Goal: Check status: Check status

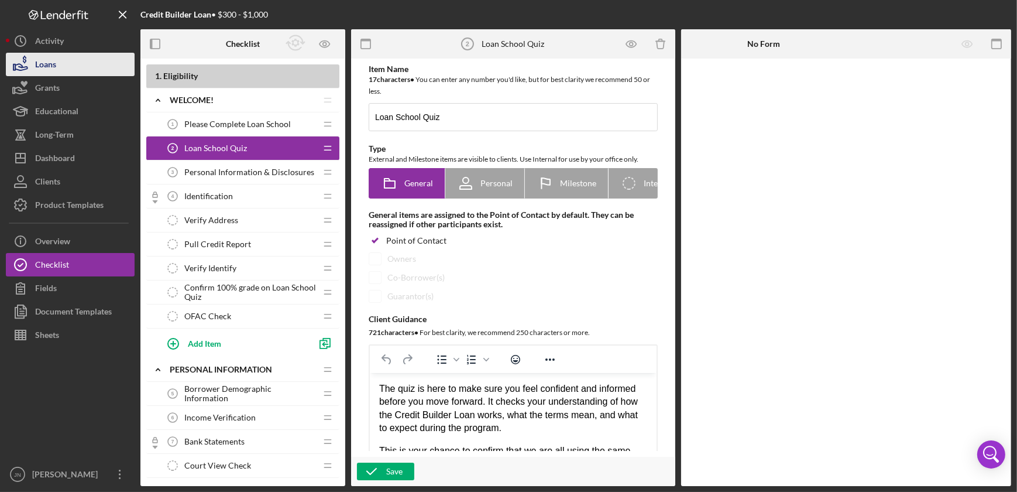
scroll to position [372, 0]
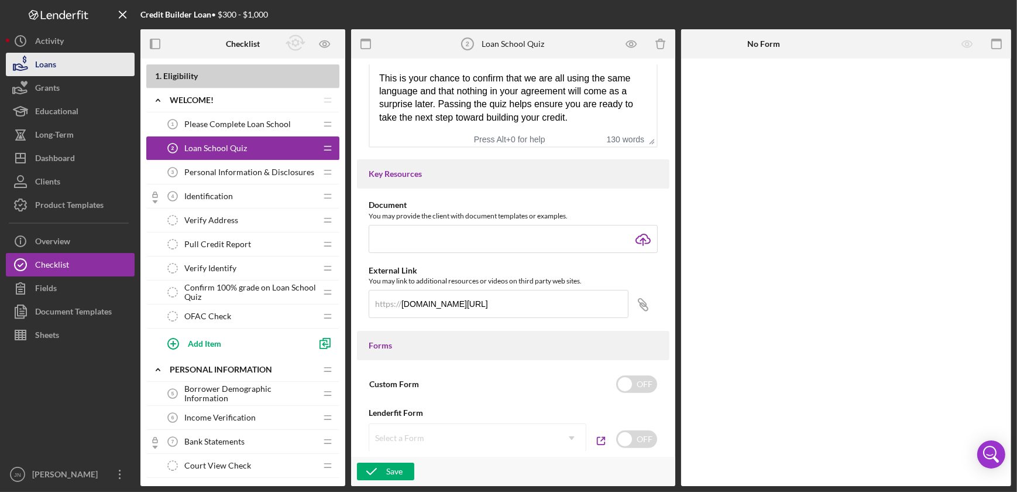
click at [82, 61] on button "Loans" at bounding box center [70, 64] width 129 height 23
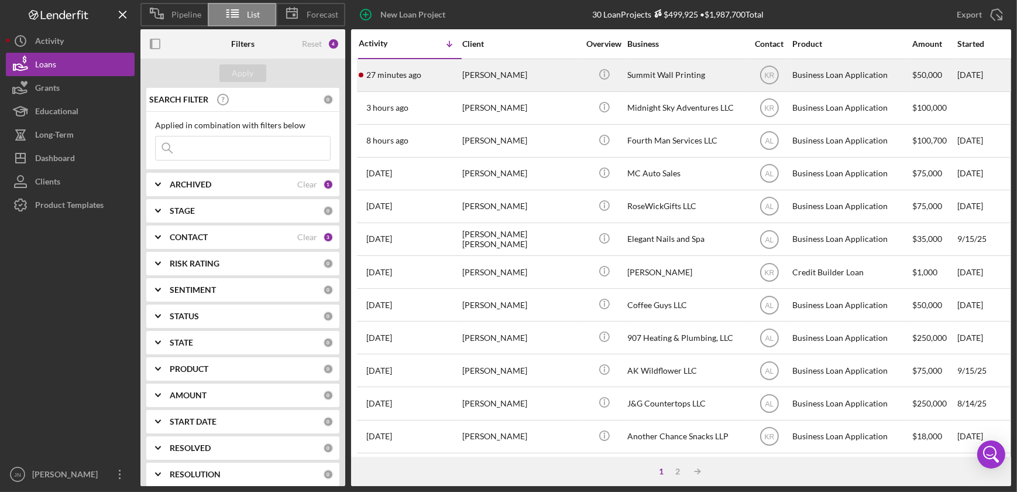
click at [485, 70] on div "[PERSON_NAME]" at bounding box center [520, 75] width 117 height 31
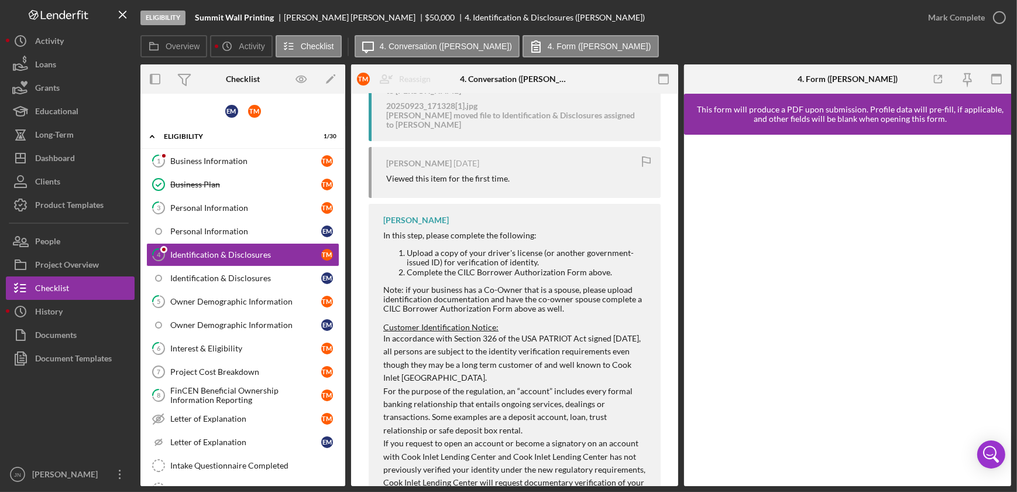
scroll to position [425, 0]
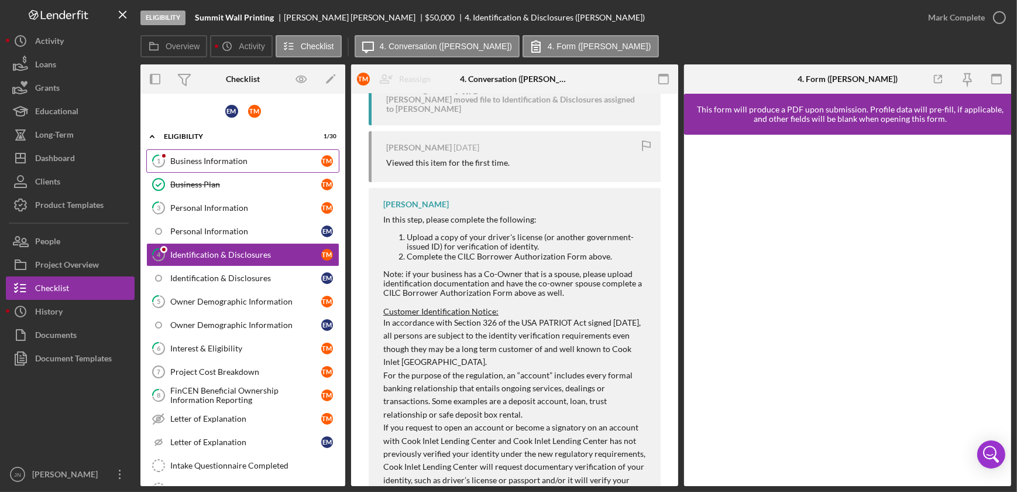
click at [238, 164] on div "Business Information" at bounding box center [245, 160] width 151 height 9
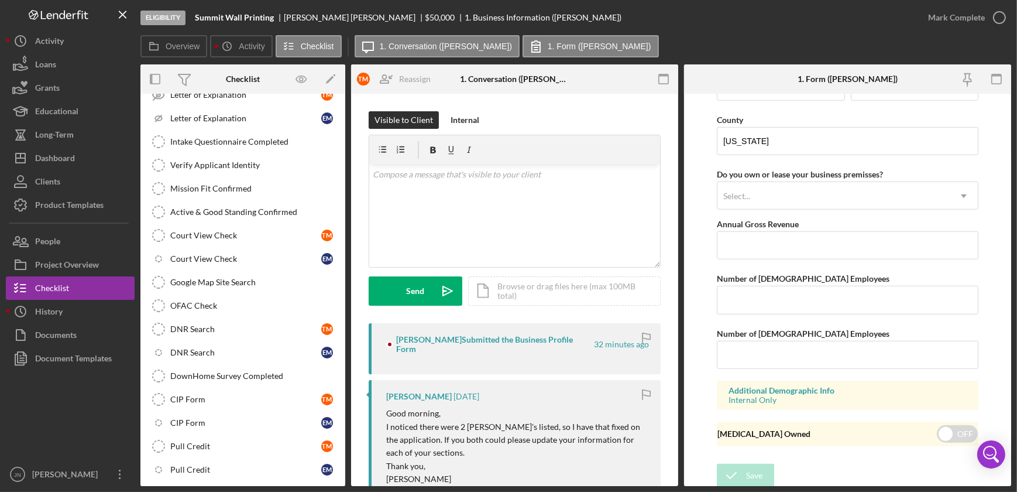
scroll to position [532, 0]
